Goal: Task Accomplishment & Management: Manage account settings

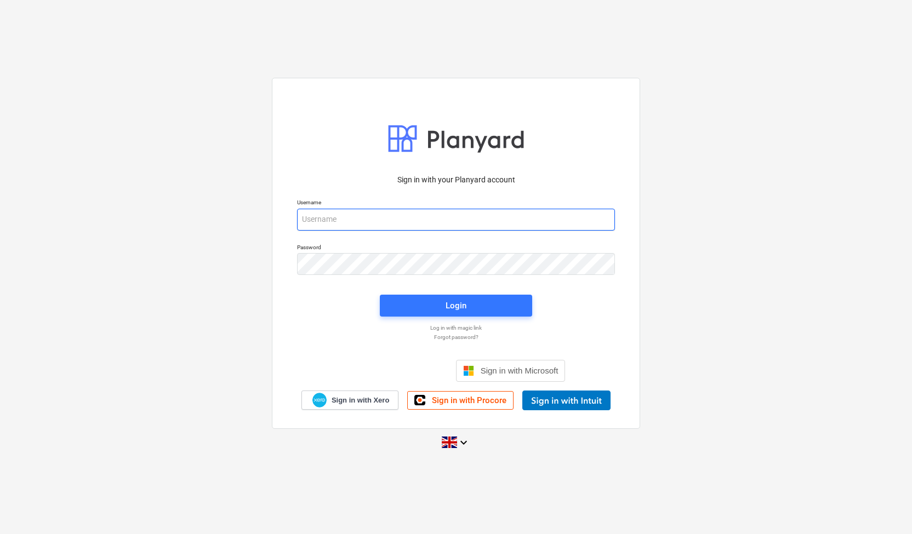
click at [368, 218] on input "email" at bounding box center [456, 220] width 318 height 22
drag, startPoint x: 417, startPoint y: 219, endPoint x: 368, endPoint y: 225, distance: 49.7
click at [368, 225] on input "qs@en-group.co.ukq5eNg%-198" at bounding box center [456, 220] width 318 height 22
click at [420, 222] on input "qs@en-group.co.ukq5eNg%-198" at bounding box center [456, 220] width 318 height 22
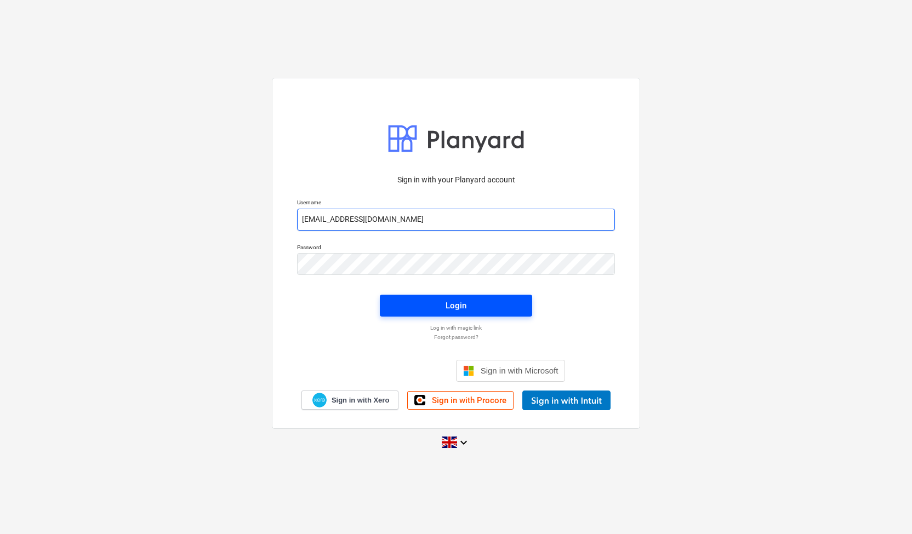
type input "[EMAIL_ADDRESS][DOMAIN_NAME]"
click at [451, 305] on div "Login" at bounding box center [455, 306] width 21 height 14
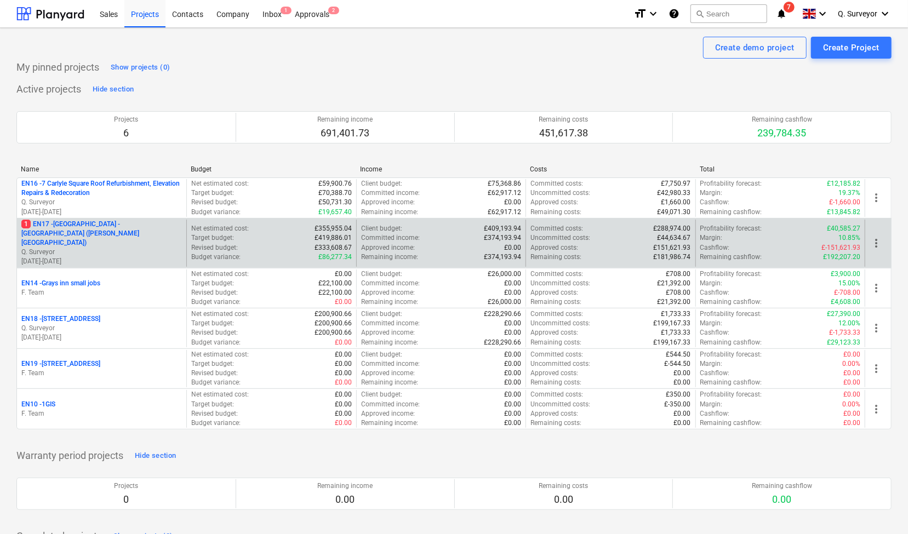
click at [107, 236] on p "1 EN17 - [GEOGRAPHIC_DATA] - [GEOGRAPHIC_DATA] ([PERSON_NAME][GEOGRAPHIC_DATA])" at bounding box center [101, 234] width 161 height 28
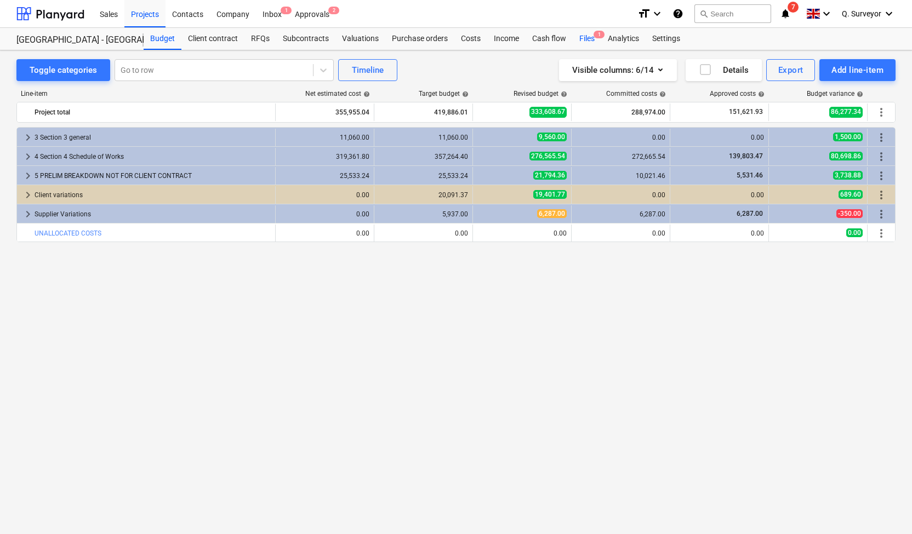
click at [592, 39] on div "Files 1" at bounding box center [586, 39] width 28 height 22
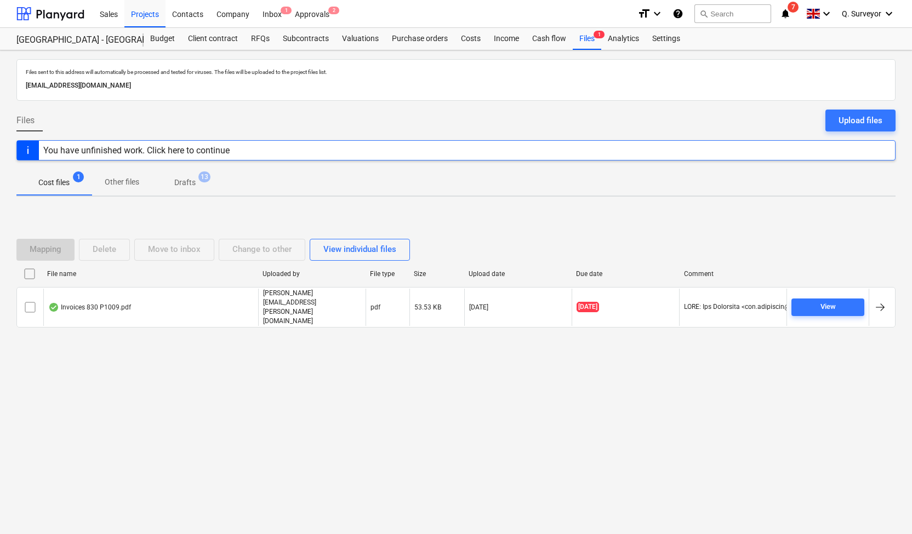
drag, startPoint x: 238, startPoint y: 86, endPoint x: 9, endPoint y: 84, distance: 229.0
click at [14, 83] on div "Files sent to this address will automatically be processed and tested for virus…" at bounding box center [456, 292] width 912 height 484
copy p "[EMAIL_ADDRESS][DOMAIN_NAME]"
click at [304, 14] on div "Approvals 2" at bounding box center [312, 13] width 48 height 28
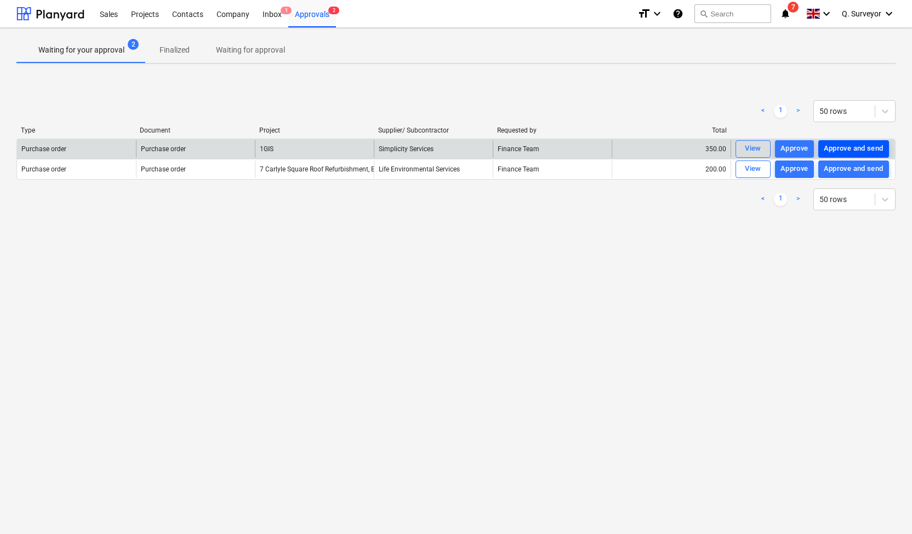
click at [829, 150] on div "Approve and send" at bounding box center [853, 148] width 60 height 13
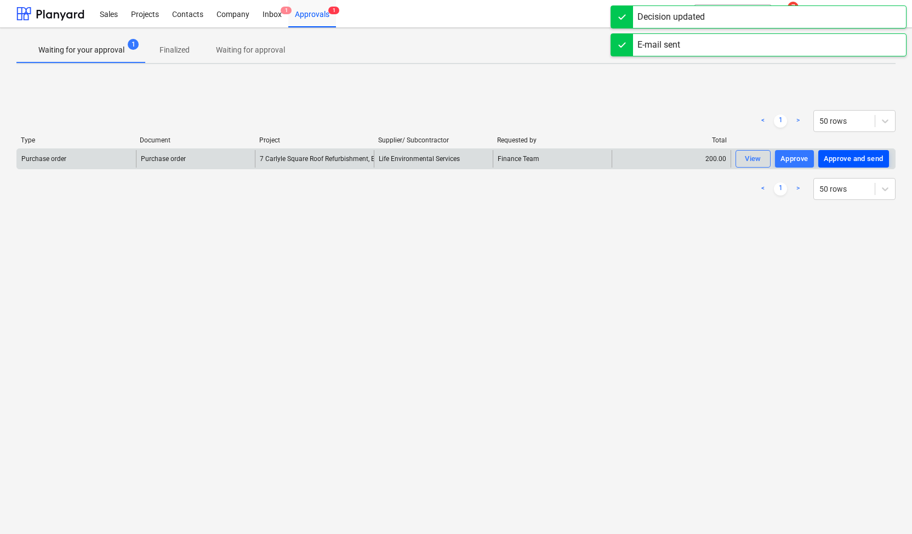
click at [832, 163] on div "Approve and send" at bounding box center [853, 159] width 60 height 13
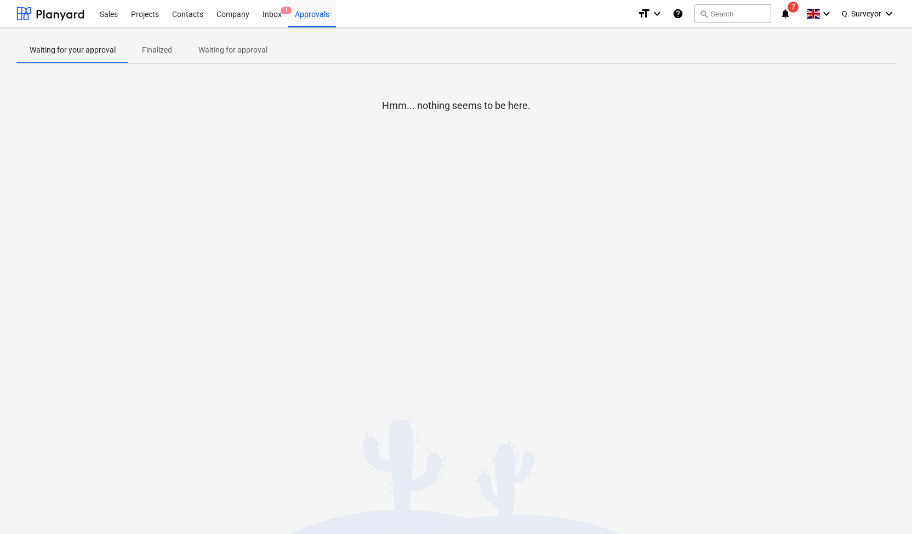
click at [165, 49] on p "Finalized" at bounding box center [157, 50] width 30 height 12
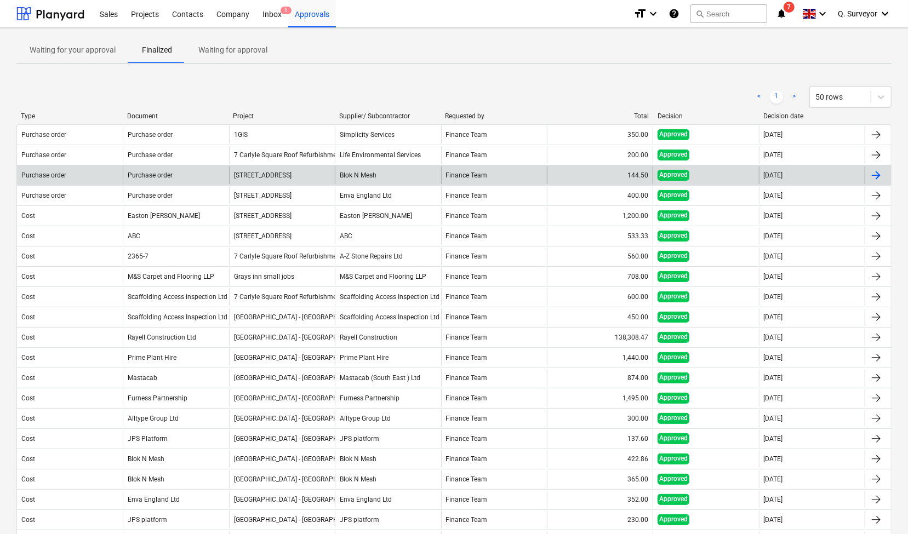
click at [881, 175] on div at bounding box center [875, 175] width 13 height 13
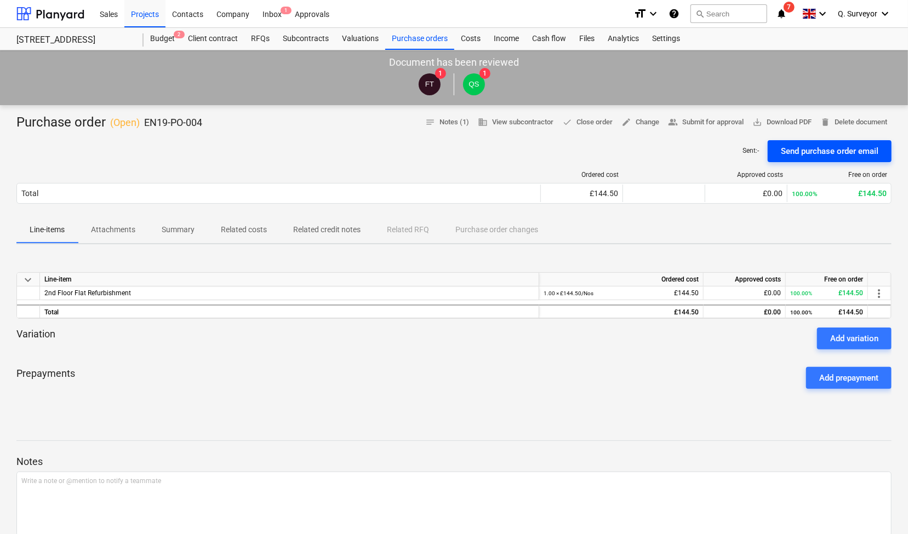
click at [846, 157] on div "Send purchase order email" at bounding box center [830, 151] width 98 height 14
